Goal: Download file/media

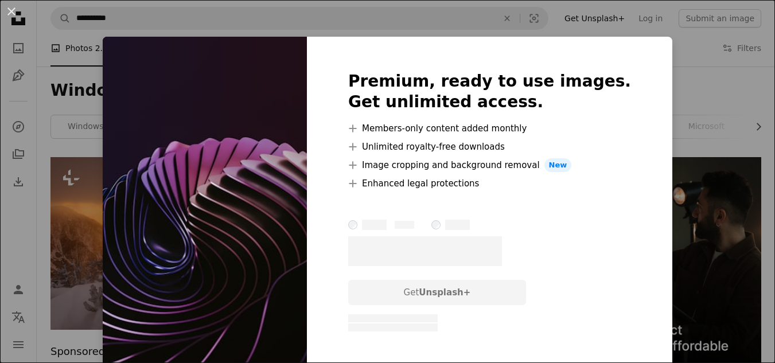
scroll to position [424, 0]
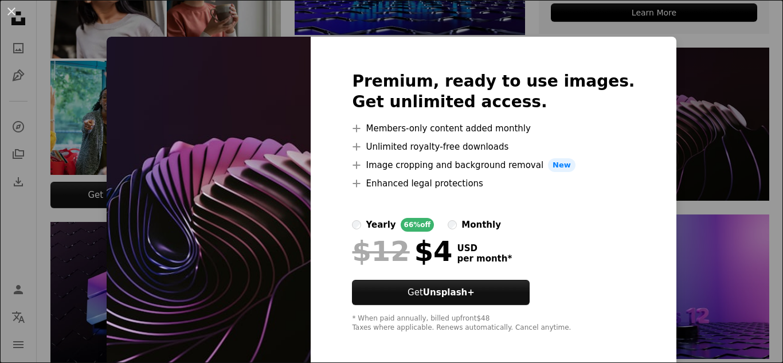
click at [702, 131] on div "An X shape Premium, ready to use images. Get unlimited access. A plus sign Memb…" at bounding box center [391, 181] width 783 height 363
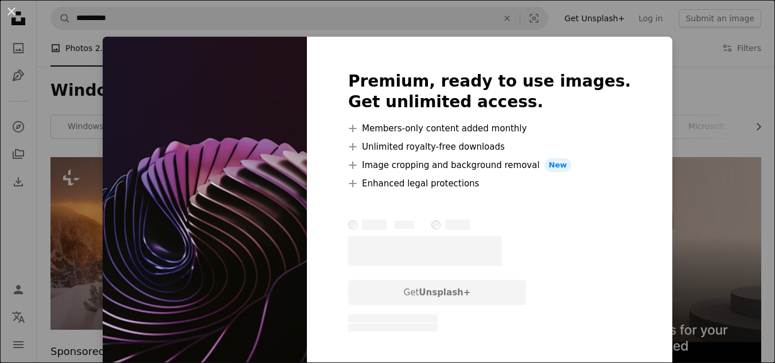
scroll to position [491, 0]
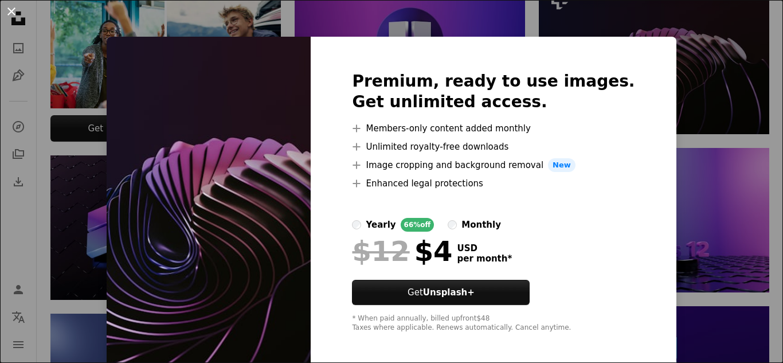
click at [7, 10] on button "An X shape" at bounding box center [12, 12] width 14 height 14
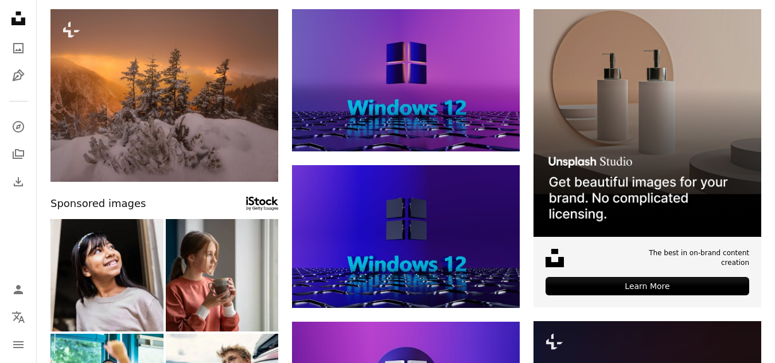
scroll to position [0, 0]
